Goal: Book appointment/travel/reservation

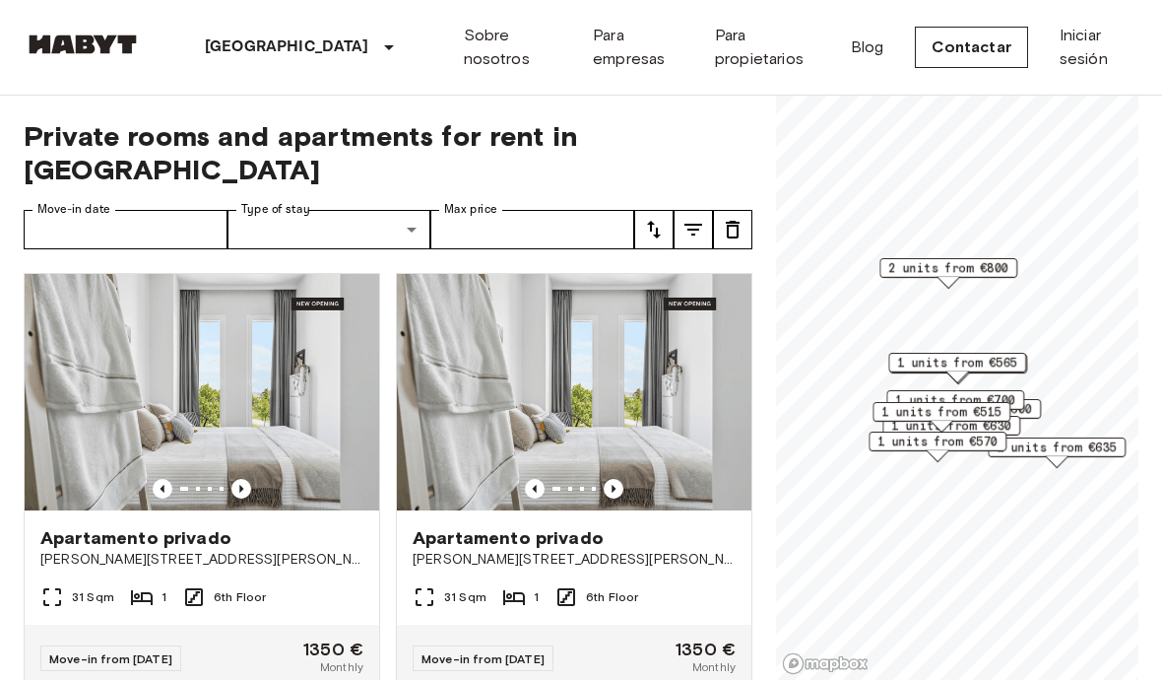
click at [984, 265] on span "2 units from €800" at bounding box center [948, 268] width 120 height 18
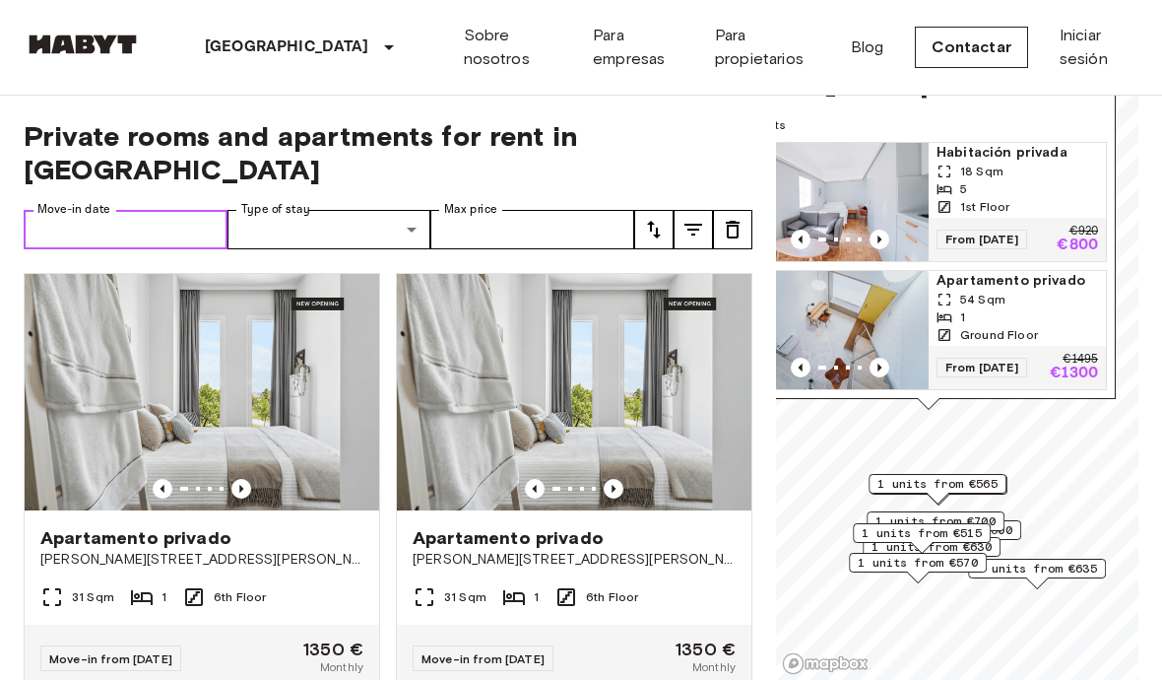
click at [75, 210] on input "Move-in date" at bounding box center [126, 229] width 204 height 39
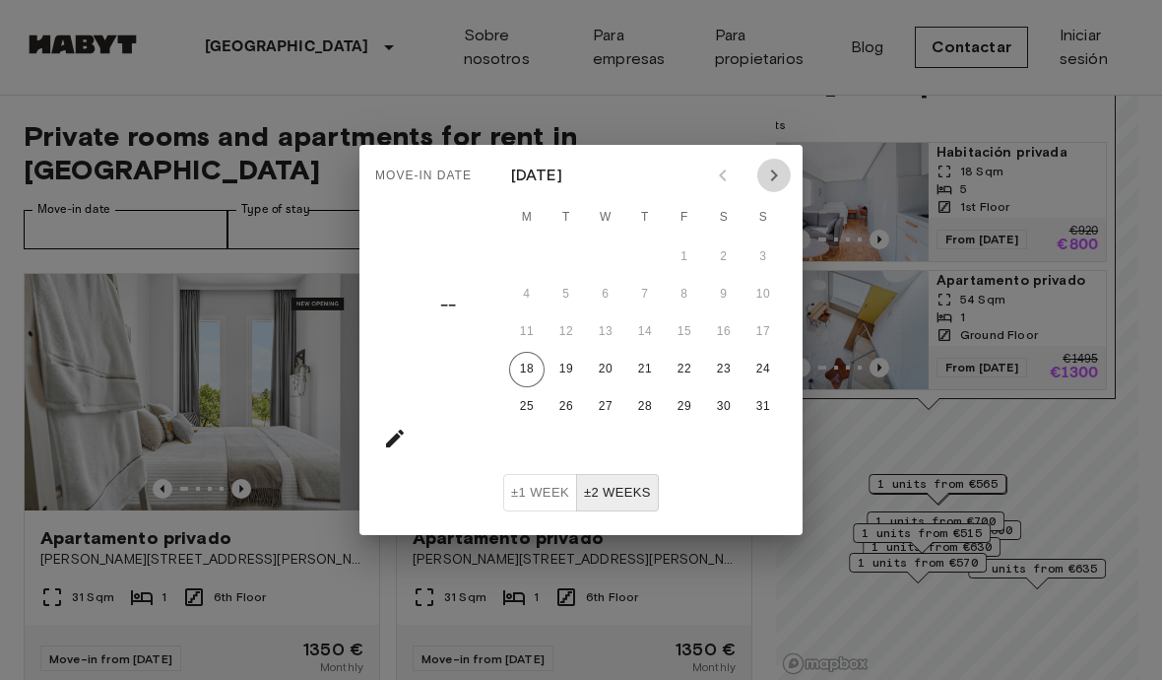
click at [775, 188] on button "Next month" at bounding box center [773, 175] width 33 height 33
click at [781, 182] on icon "Next month" at bounding box center [774, 175] width 24 height 24
click at [779, 182] on icon "Next month" at bounding box center [774, 175] width 24 height 24
click at [574, 406] on button "25" at bounding box center [566, 406] width 35 height 35
type input "**********"
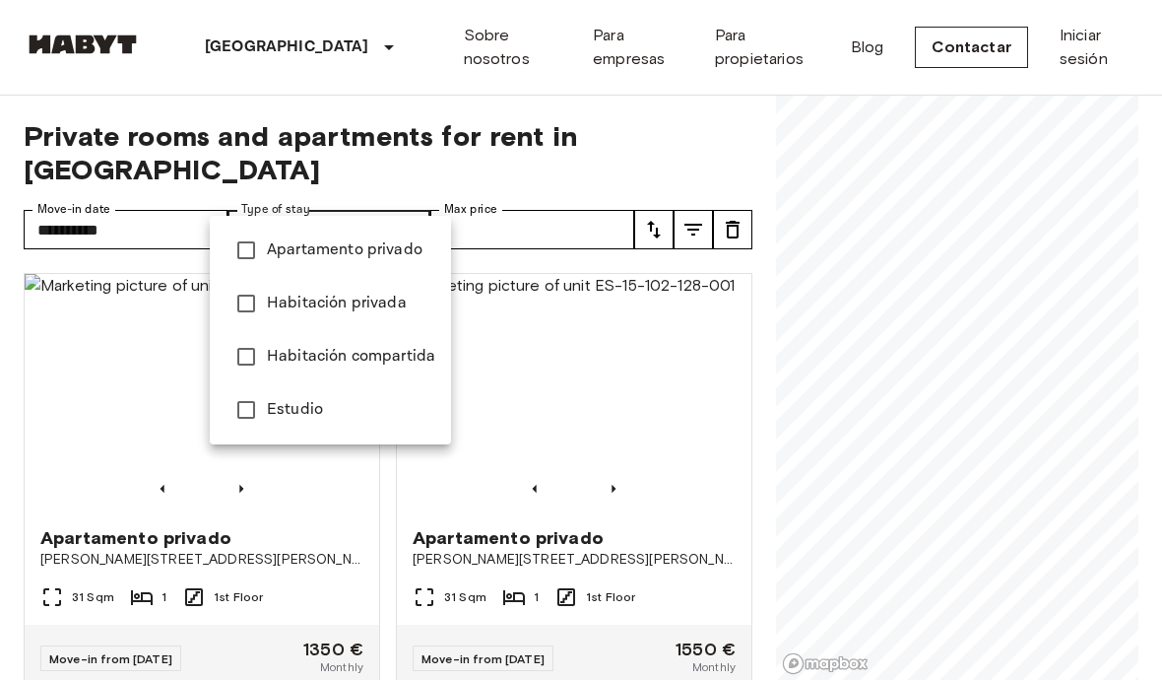
type input "******"
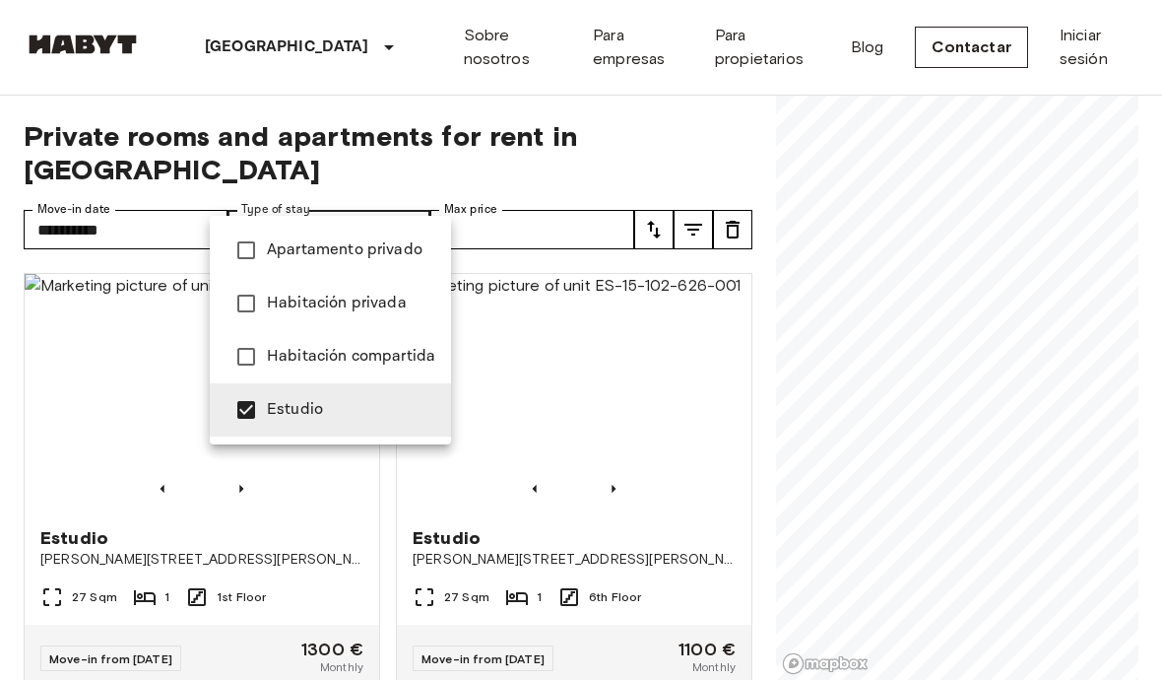
click at [692, 405] on div at bounding box center [581, 340] width 1162 height 680
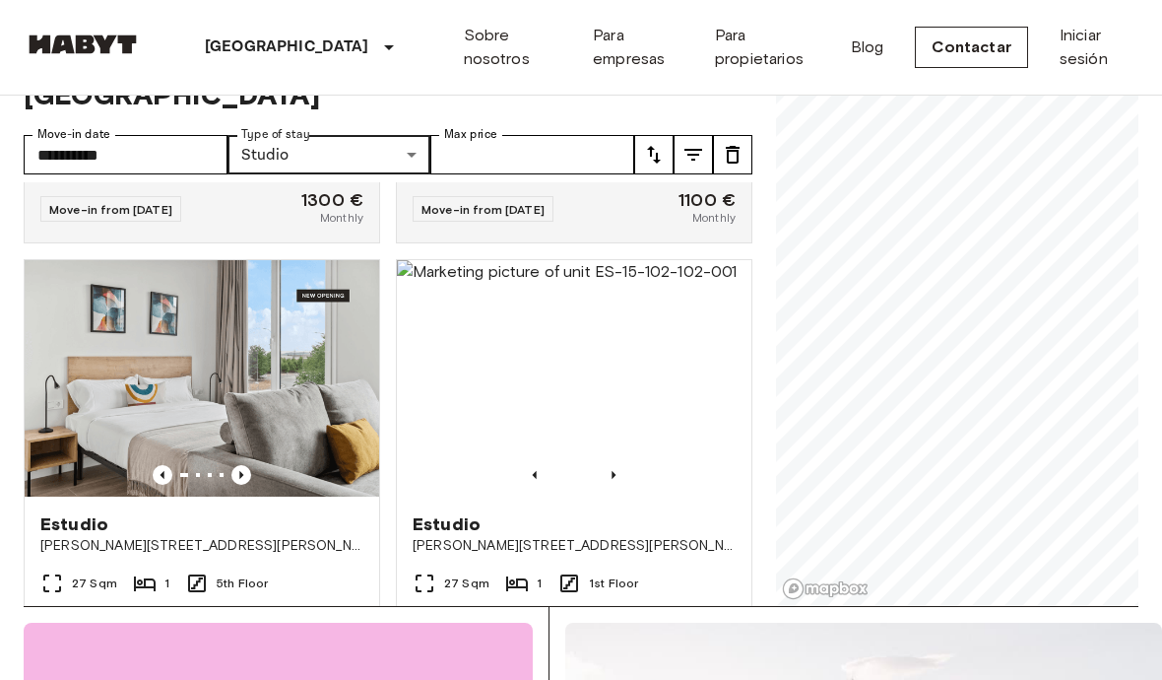
scroll to position [373, 0]
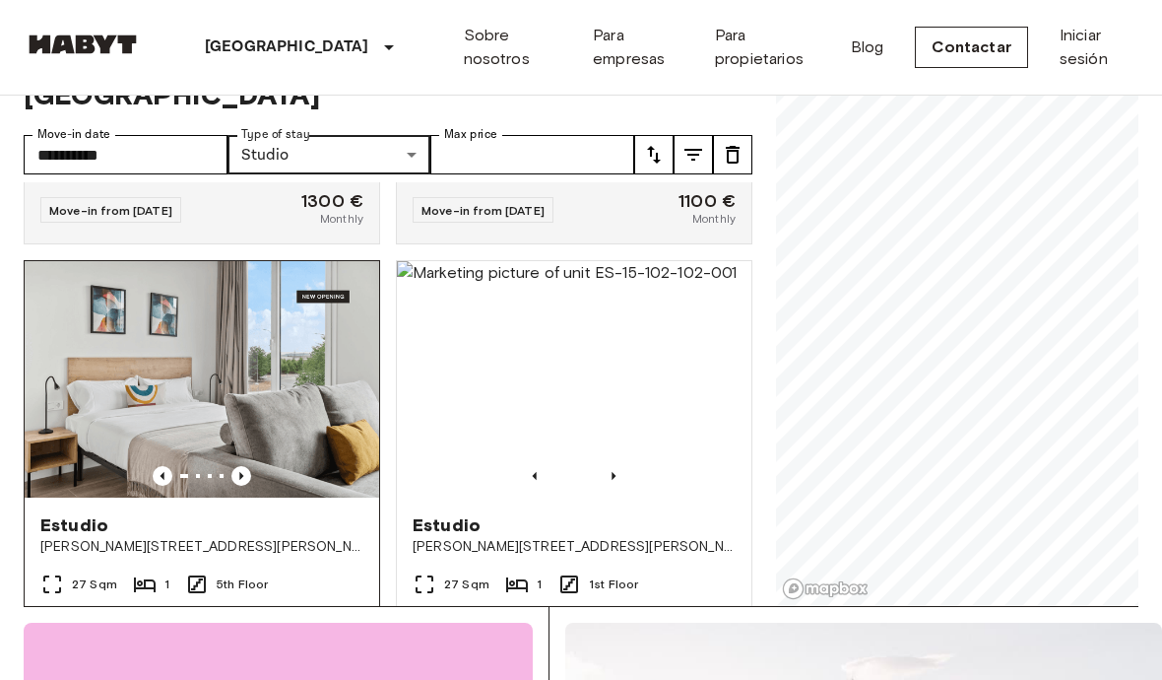
click at [291, 372] on img at bounding box center [202, 380] width 355 height 236
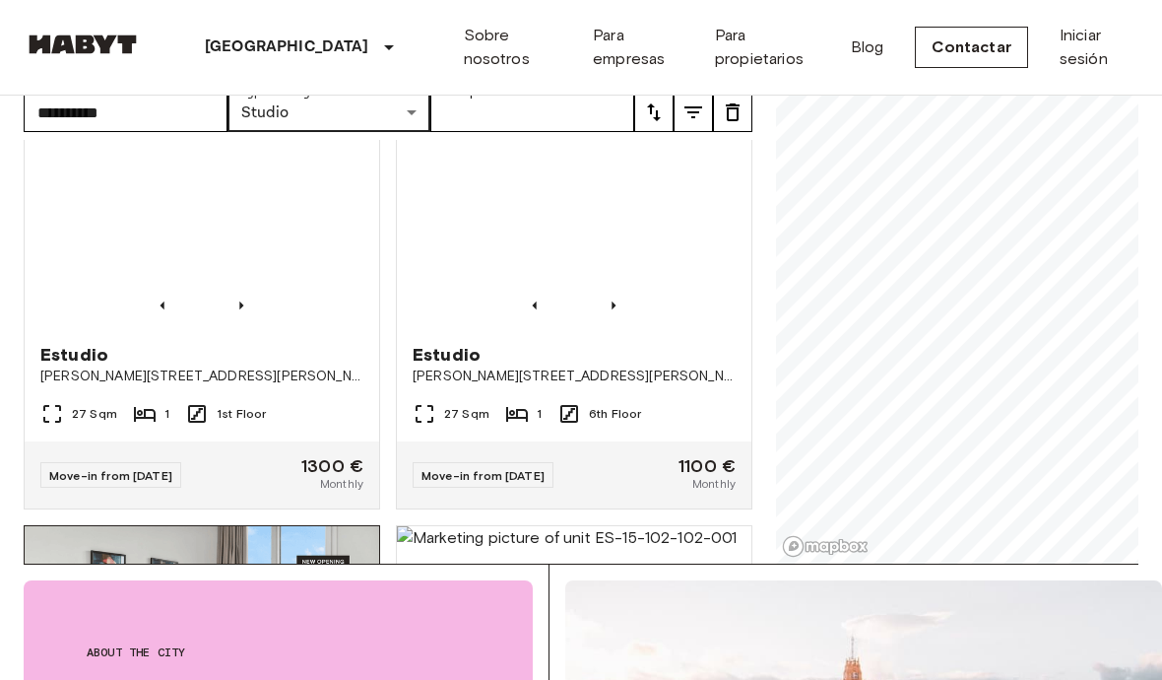
scroll to position [55, 0]
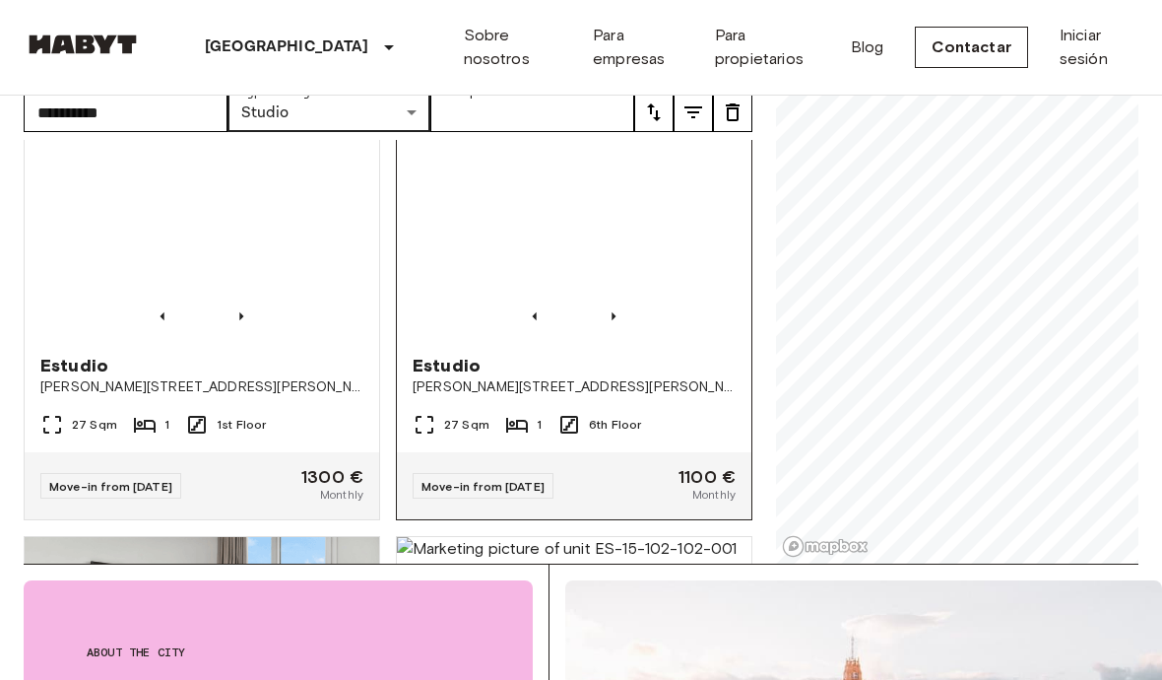
click at [666, 261] on img at bounding box center [574, 219] width 355 height 236
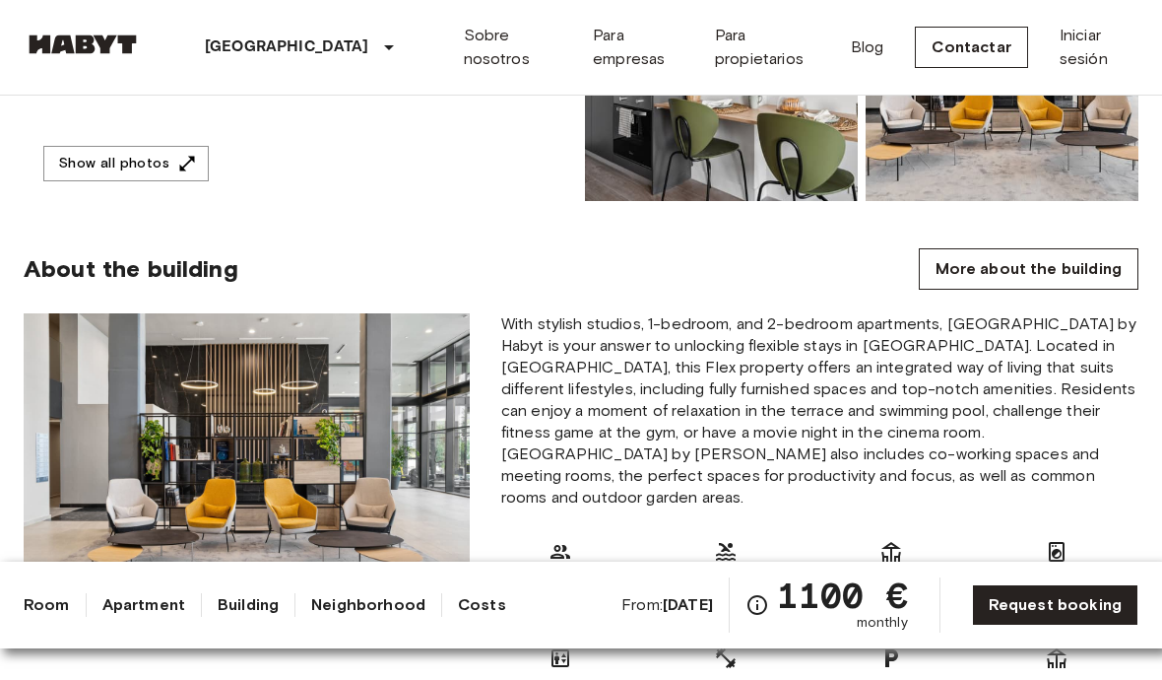
scroll to position [575, 0]
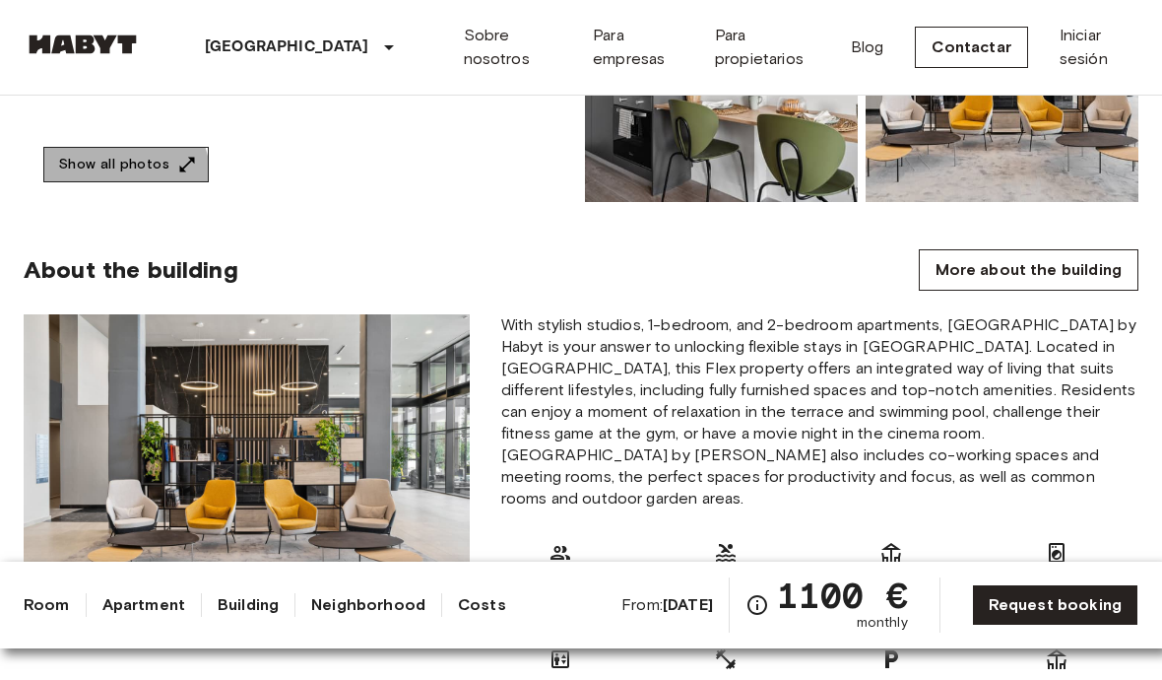
click at [104, 181] on button "Show all photos" at bounding box center [125, 165] width 165 height 36
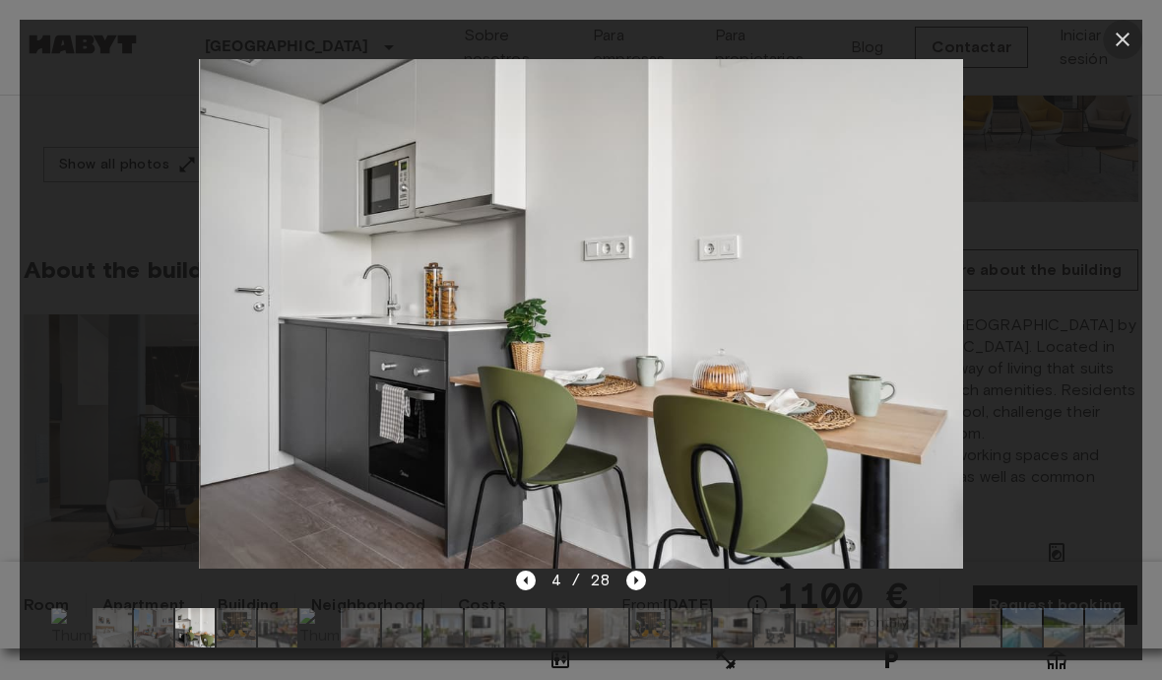
click at [1123, 40] on icon "button" at bounding box center [1123, 40] width 14 height 14
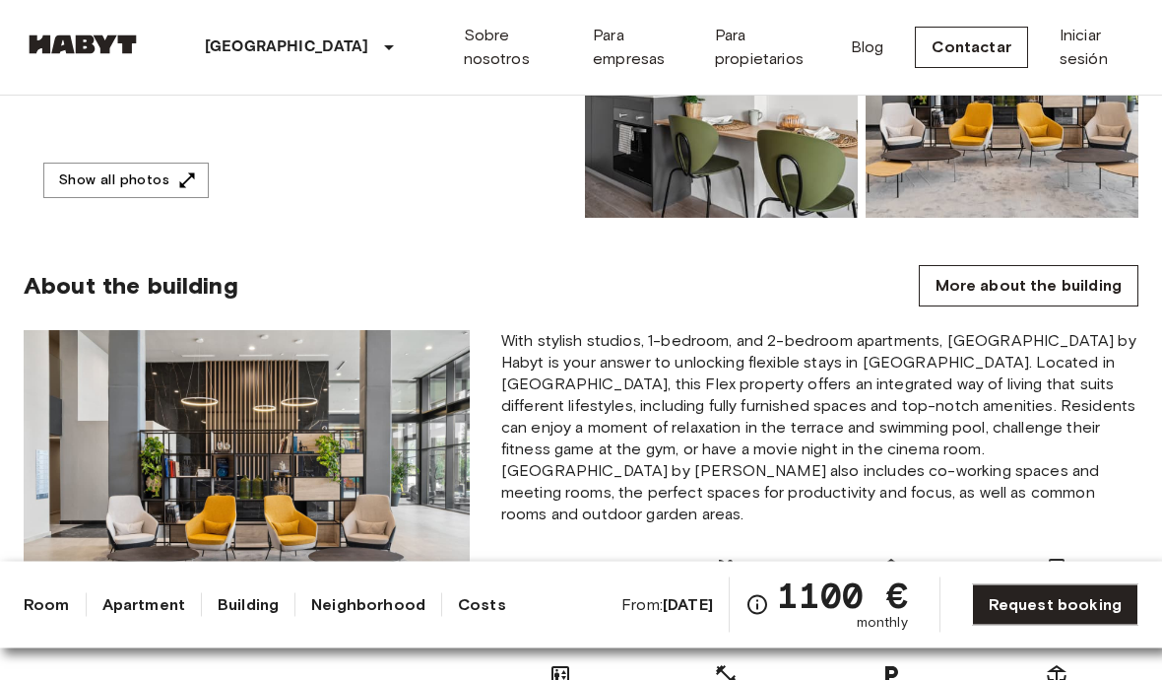
scroll to position [544, 0]
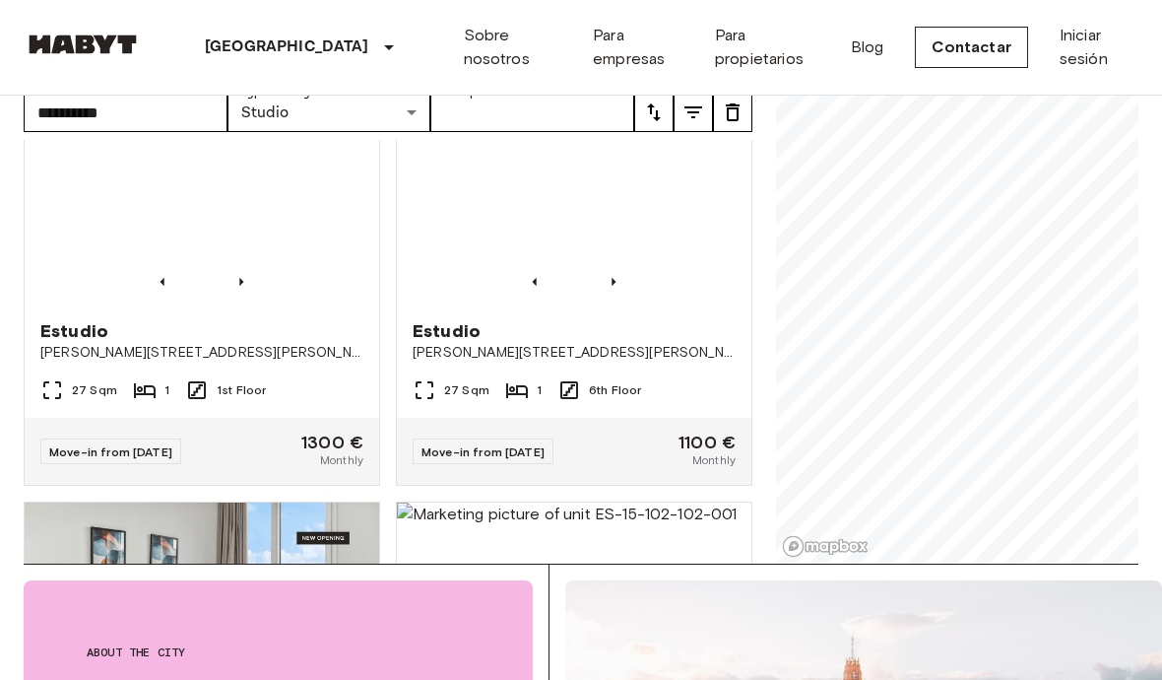
scroll to position [89, 0]
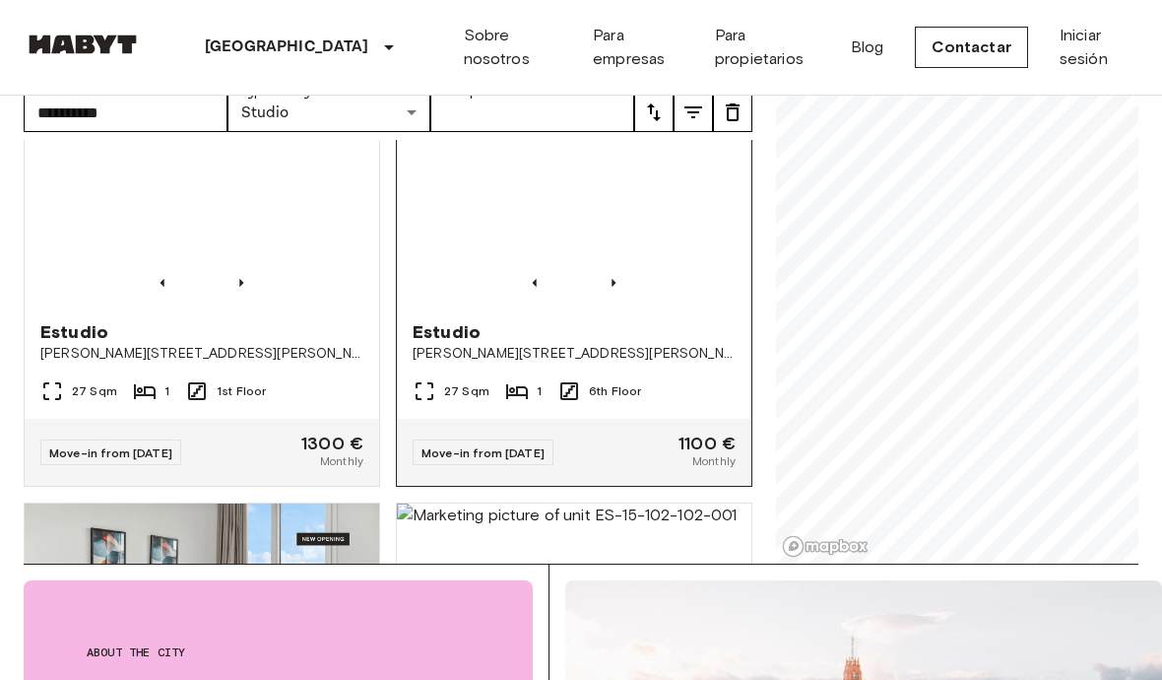
click at [654, 186] on img at bounding box center [574, 186] width 355 height 236
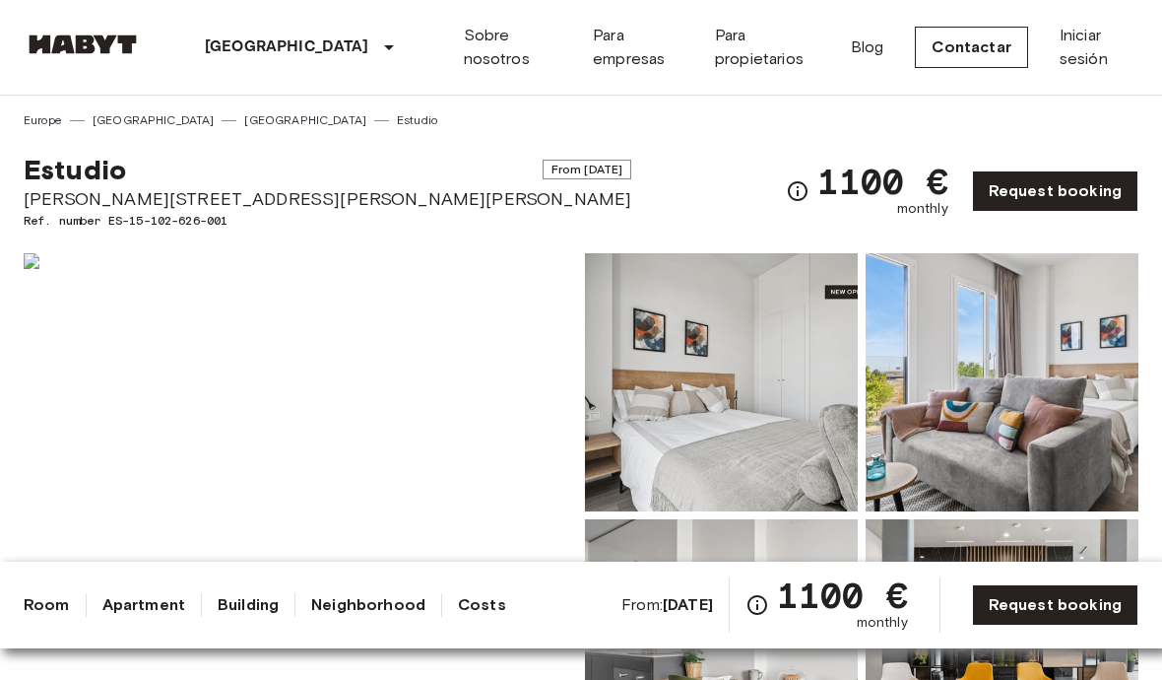
click at [1036, 393] on img at bounding box center [1002, 382] width 273 height 258
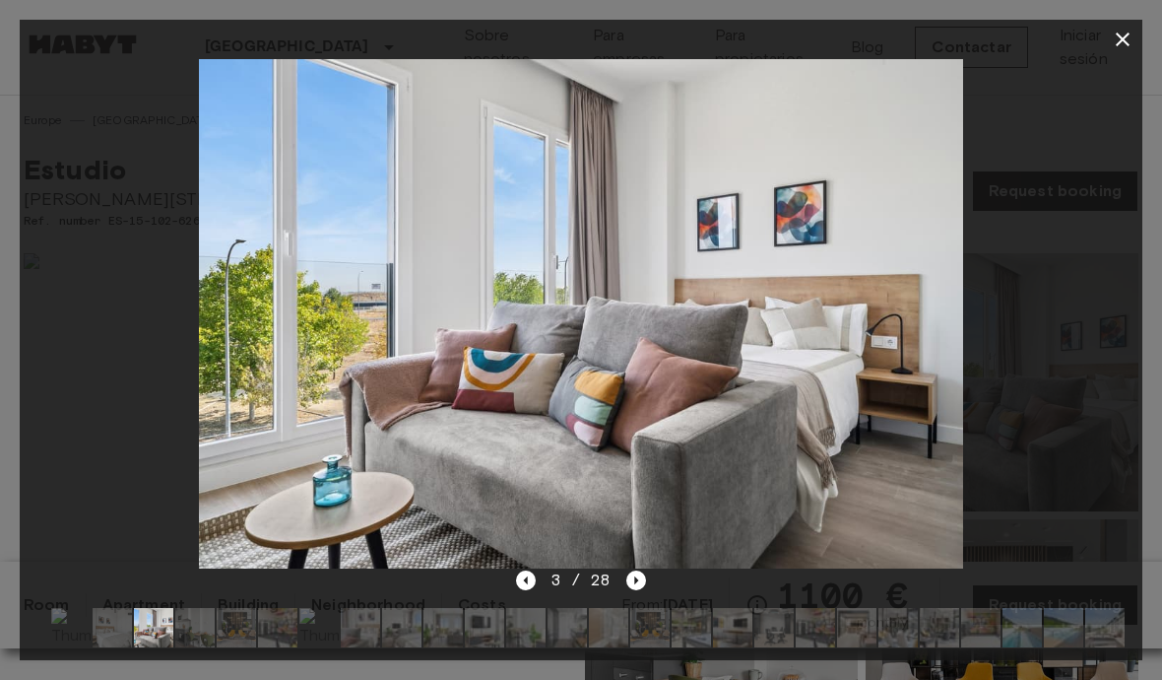
click at [294, 236] on img at bounding box center [581, 313] width 764 height 509
click at [286, 215] on img at bounding box center [581, 313] width 764 height 509
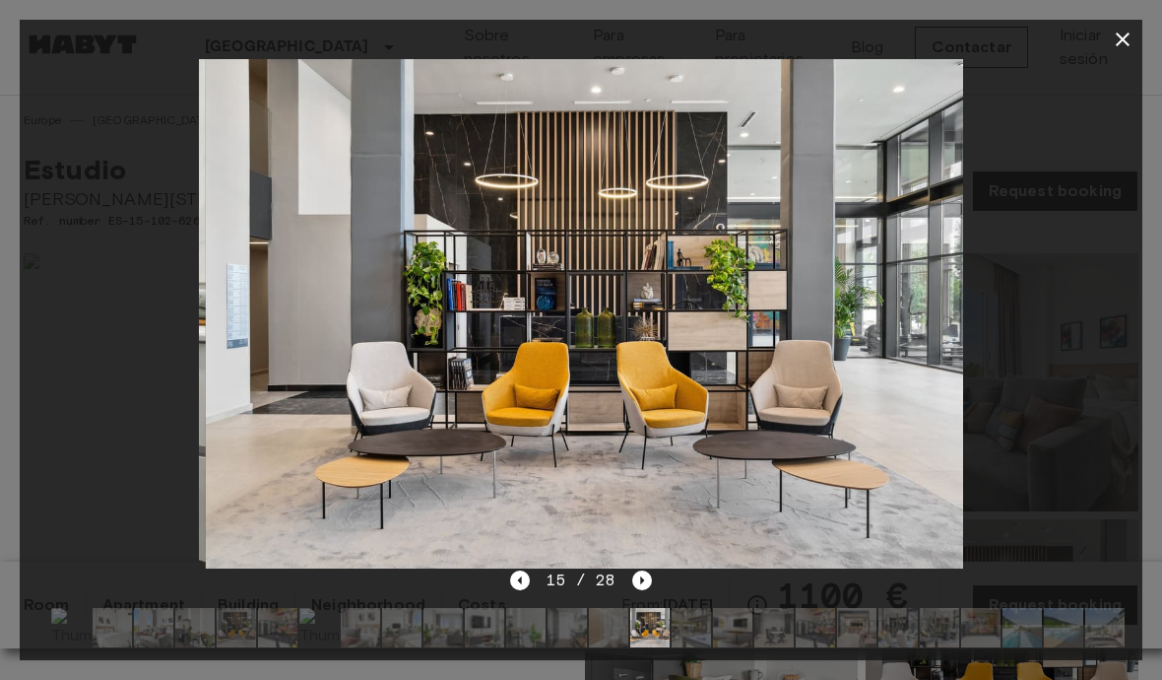
click at [1123, 43] on icon "button" at bounding box center [1123, 40] width 24 height 24
